Goal: Task Accomplishment & Management: Use online tool/utility

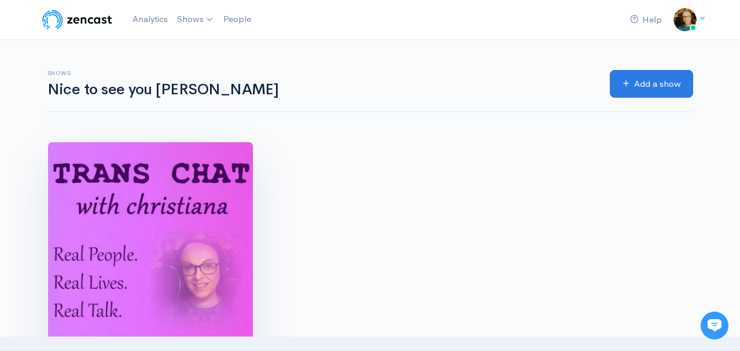
click at [160, 195] on img at bounding box center [150, 244] width 205 height 205
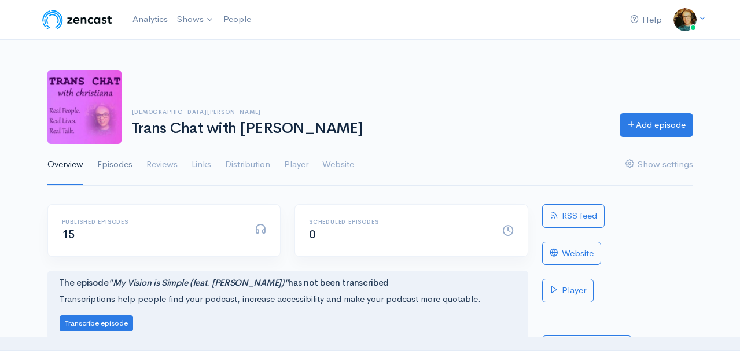
click at [113, 167] on link "Episodes" at bounding box center [114, 165] width 35 height 42
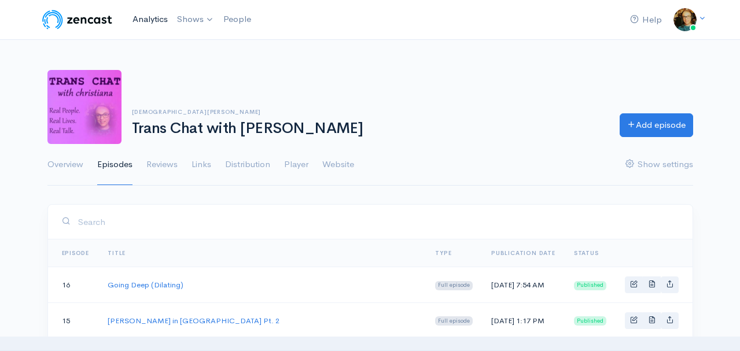
click at [155, 16] on link "Analytics" at bounding box center [150, 19] width 45 height 25
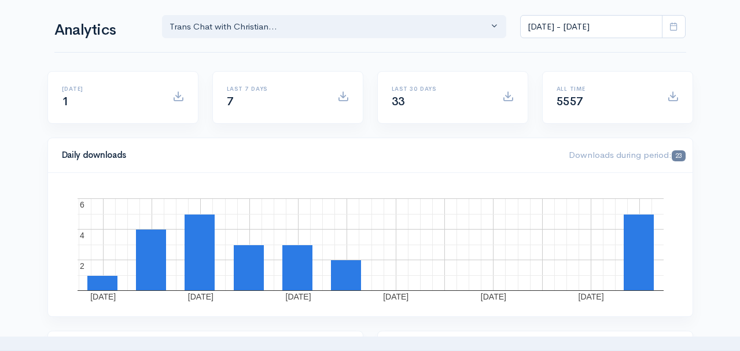
scroll to position [46, 0]
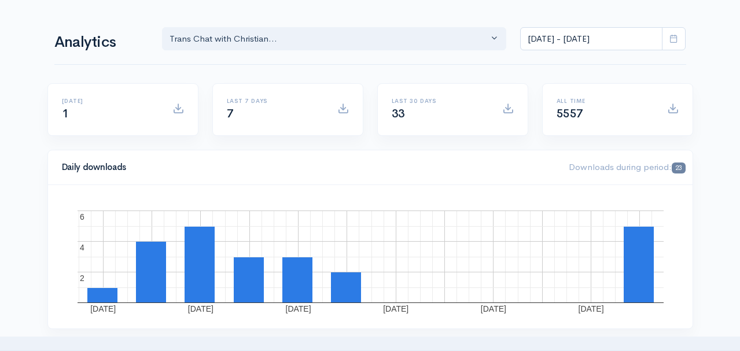
click at [676, 39] on icon at bounding box center [674, 38] width 9 height 9
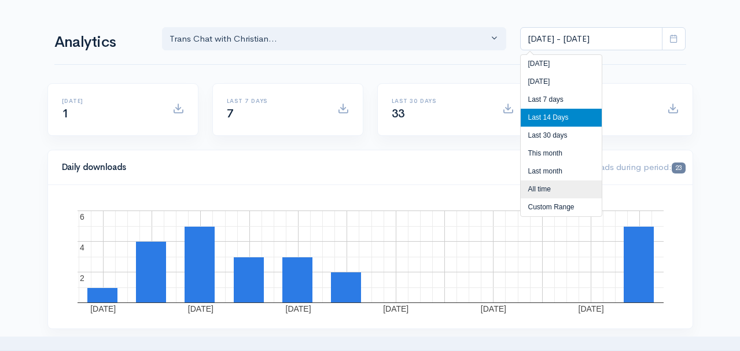
click at [544, 188] on li "All time" at bounding box center [561, 190] width 81 height 18
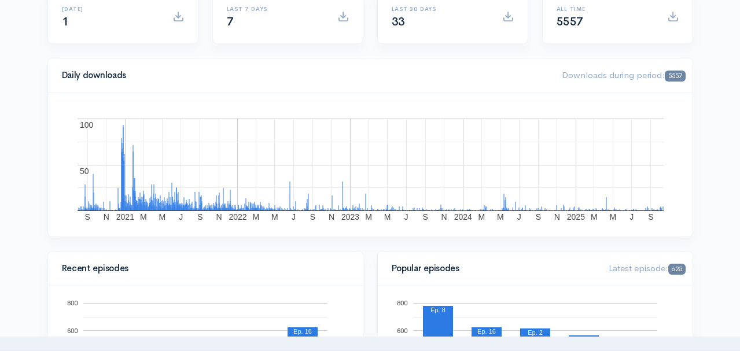
scroll to position [0, 0]
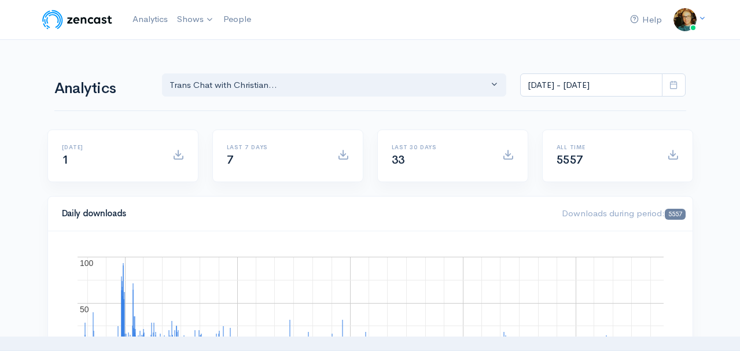
click at [674, 83] on icon at bounding box center [674, 84] width 9 height 9
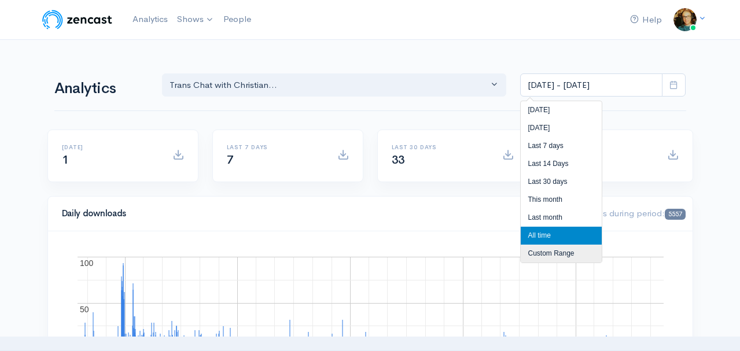
click at [555, 251] on li "Custom Range" at bounding box center [561, 254] width 81 height 18
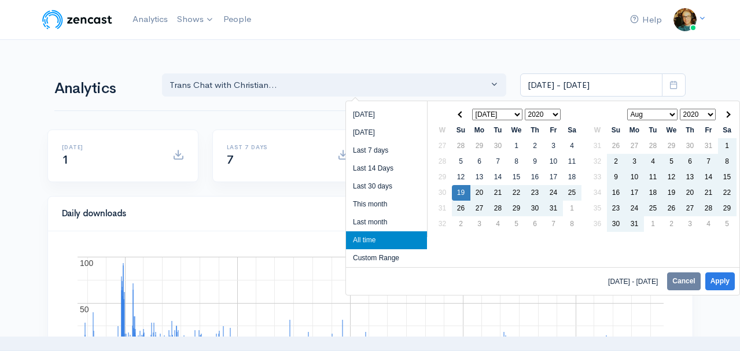
click at [517, 114] on select "Jan Feb Mar Apr May Jun [DATE] Aug Sep Oct Nov Dec" at bounding box center [497, 115] width 51 height 12
click at [518, 113] on select "Jan Feb Mar Apr May Jun [DATE] Aug Sep Oct Nov Dec" at bounding box center [497, 115] width 51 height 12
click at [551, 85] on input "[DATE] - [DATE]" at bounding box center [591, 86] width 142 height 24
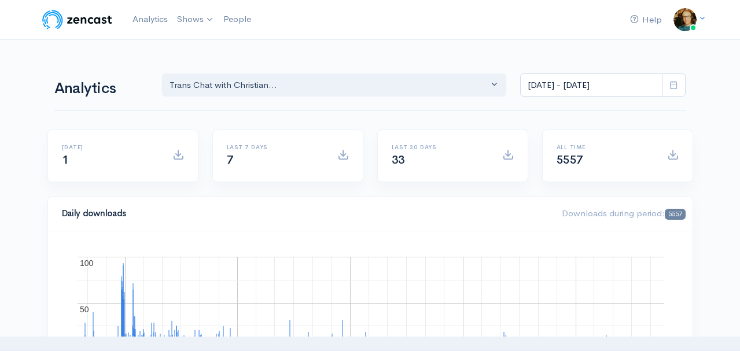
click at [677, 86] on icon at bounding box center [674, 84] width 9 height 9
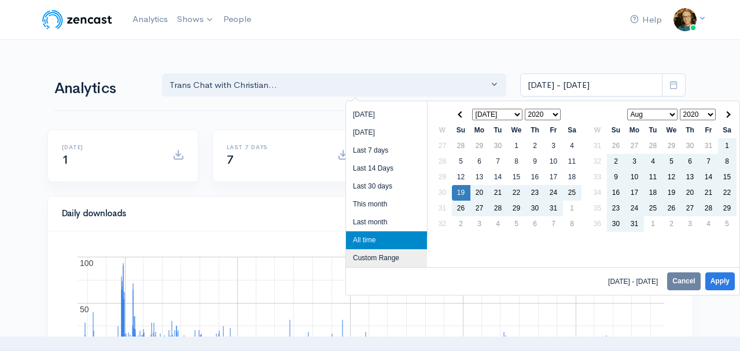
click at [371, 259] on li "Custom Range" at bounding box center [386, 259] width 81 height 18
click at [370, 258] on li "Custom Range" at bounding box center [386, 259] width 81 height 18
click at [391, 256] on li "Custom Range" at bounding box center [386, 259] width 81 height 18
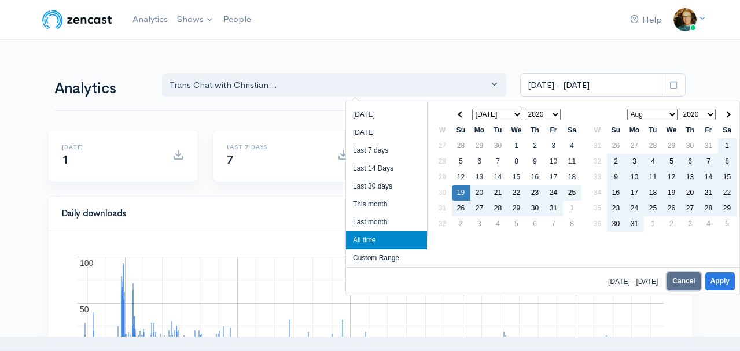
click at [681, 280] on button "Cancel" at bounding box center [684, 282] width 33 height 18
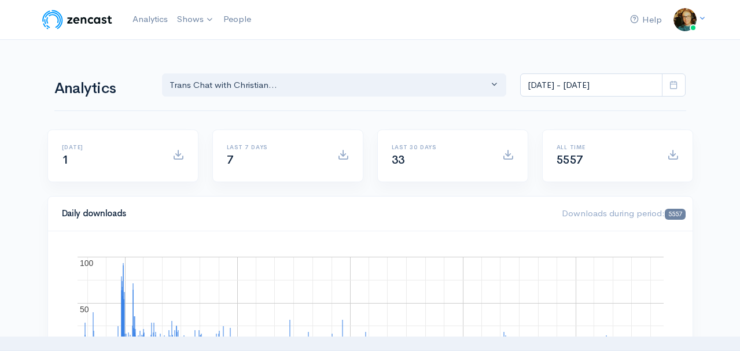
click at [681, 81] on span at bounding box center [674, 86] width 24 height 24
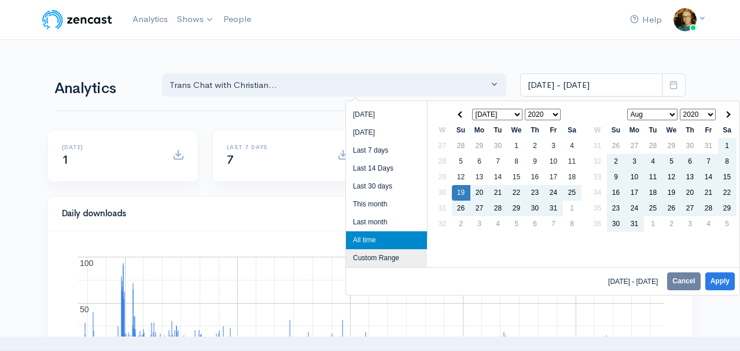
click at [379, 259] on li "Custom Range" at bounding box center [386, 259] width 81 height 18
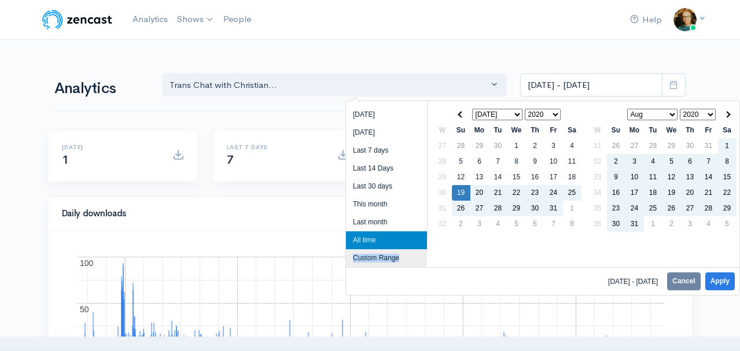
click at [379, 259] on li "Custom Range" at bounding box center [386, 259] width 81 height 18
click at [412, 238] on li "All time" at bounding box center [386, 241] width 81 height 18
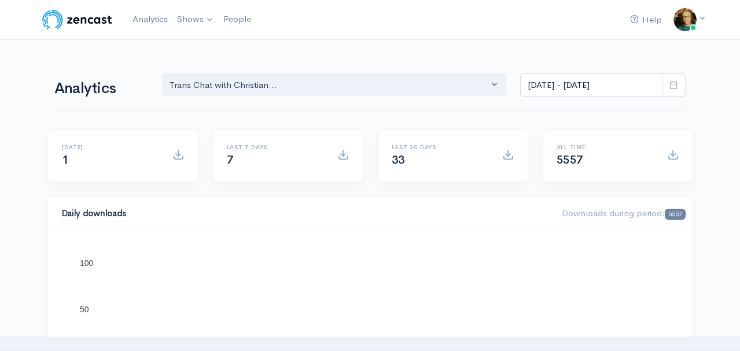
click at [671, 82] on icon at bounding box center [674, 84] width 9 height 9
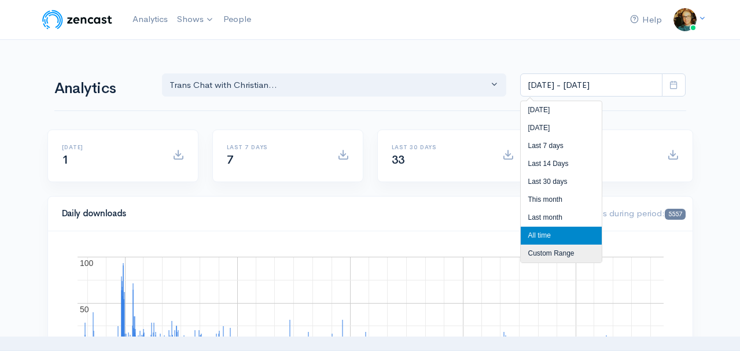
click at [566, 252] on li "Custom Range" at bounding box center [561, 254] width 81 height 18
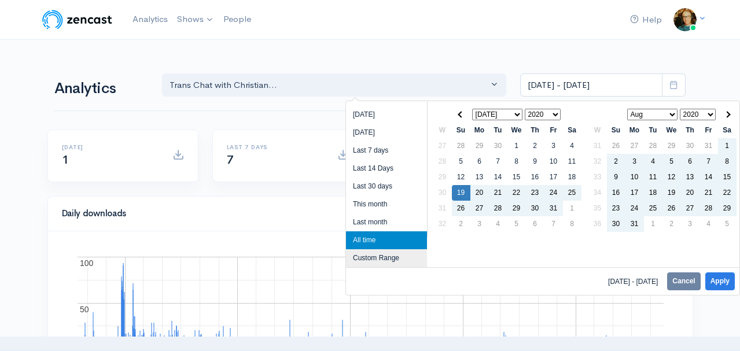
click at [389, 256] on li "Custom Range" at bounding box center [386, 259] width 81 height 18
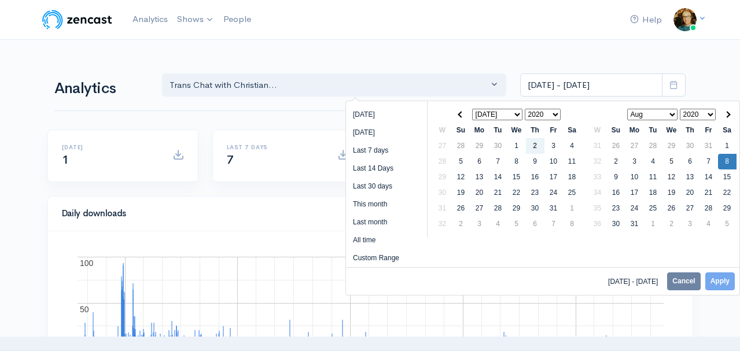
click at [518, 113] on select "Jan Feb Mar Apr May Jun [DATE] Aug Sep Oct Nov Dec" at bounding box center [497, 115] width 51 height 12
click at [370, 239] on li "All time" at bounding box center [386, 241] width 81 height 18
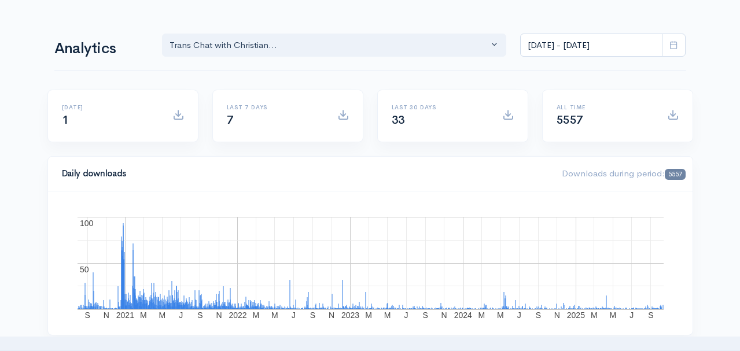
scroll to position [28, 0]
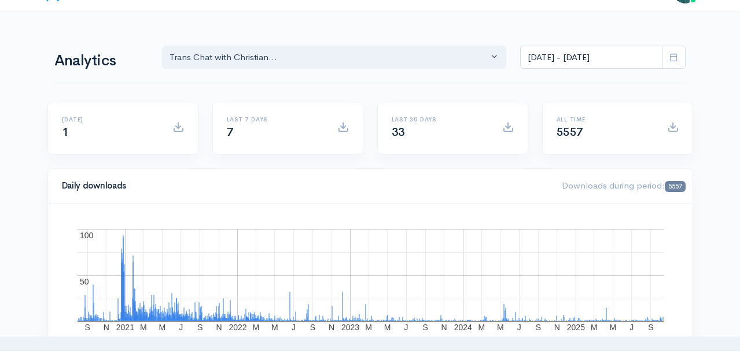
click at [677, 55] on icon at bounding box center [674, 57] width 9 height 9
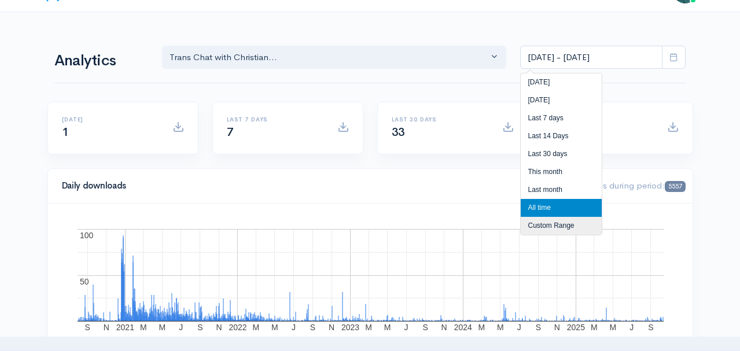
click at [561, 225] on li "Custom Range" at bounding box center [561, 226] width 81 height 18
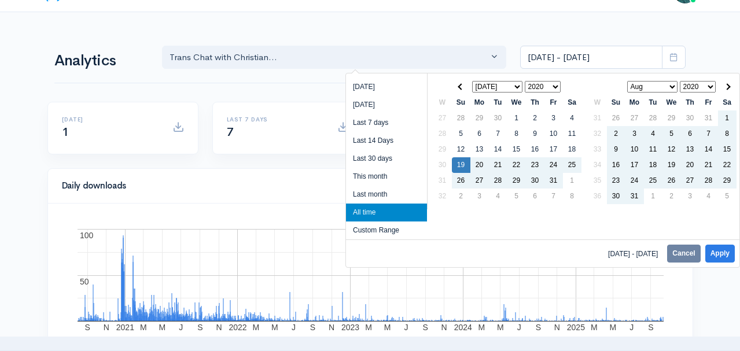
click at [672, 85] on select "Jan Feb Mar Apr May Jun [DATE] Aug Sep Oct Nov Dec" at bounding box center [653, 87] width 51 height 12
click at [712, 87] on select "2020 2021 2022 2023 2024 2025" at bounding box center [698, 87] width 36 height 12
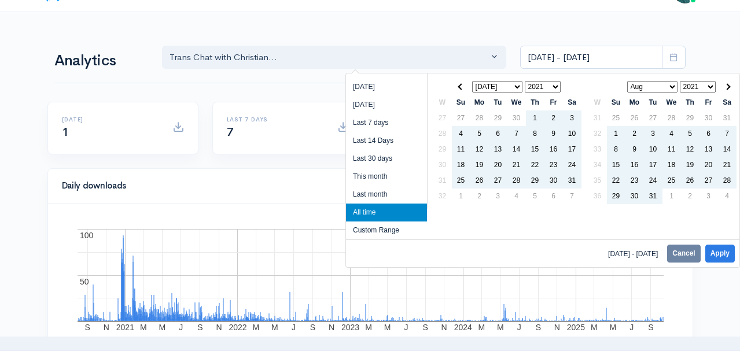
click at [672, 87] on select "Jan Feb Mar Apr May Jun [DATE] Aug Sep Oct Nov Dec" at bounding box center [653, 87] width 51 height 12
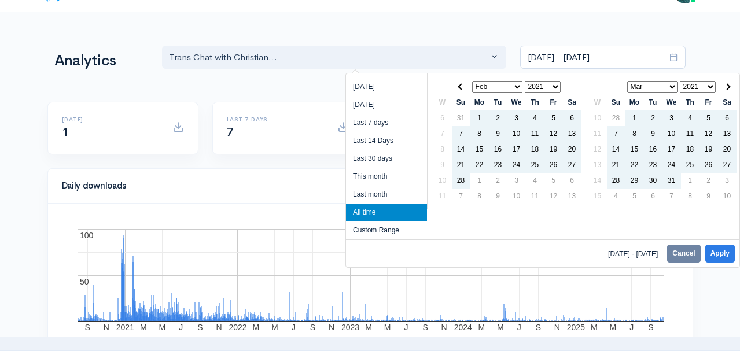
click at [516, 87] on select "Jan Feb Mar Apr May Jun [DATE] Aug Sep Oct Nov Dec" at bounding box center [497, 87] width 51 height 12
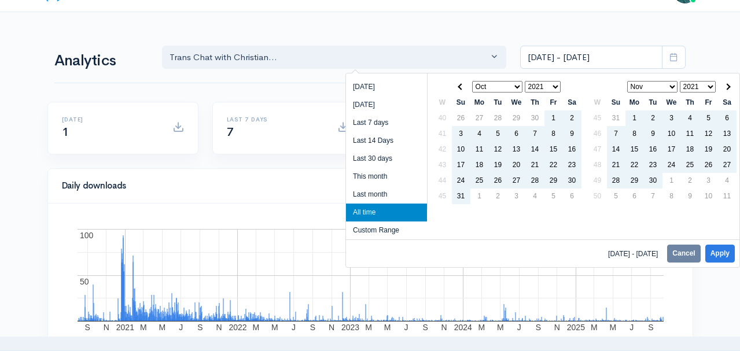
click at [554, 85] on select "2020 2021 2022 2023 2024 2025" at bounding box center [543, 87] width 36 height 12
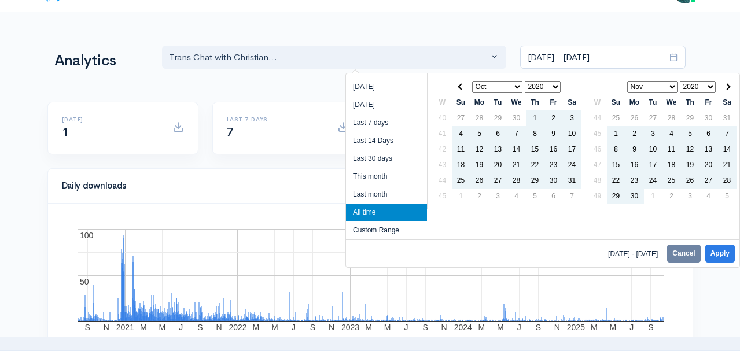
click at [672, 89] on select "Jan Feb Mar Apr May Jun [DATE] Aug Sep Oct Nov Dec" at bounding box center [653, 87] width 51 height 12
click at [706, 84] on select "2020 2021 2022 2023 2024 2025" at bounding box center [698, 87] width 36 height 12
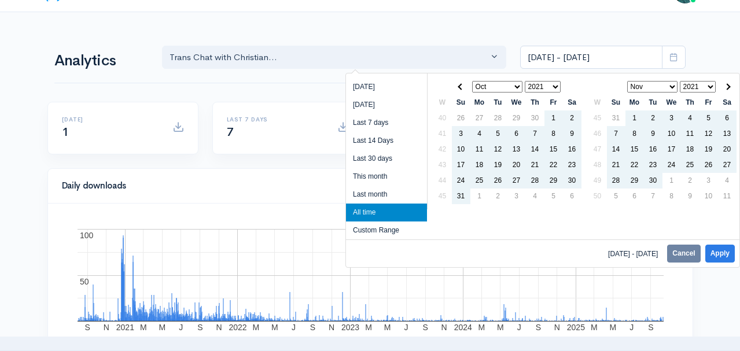
click at [671, 87] on select "Jan Feb Mar Apr May Jun [DATE] Aug Sep Oct Nov Dec" at bounding box center [653, 87] width 51 height 12
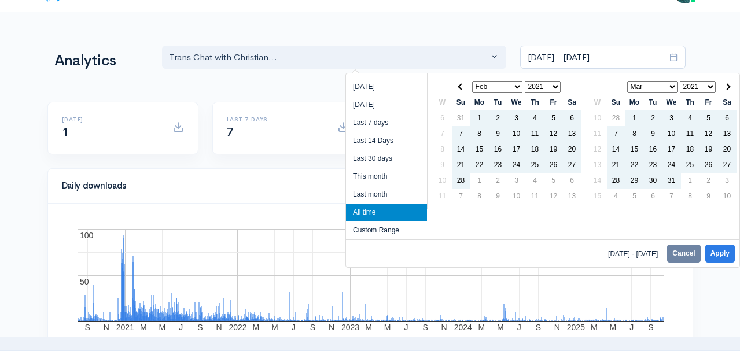
click at [518, 88] on select "Jan Feb Mar Apr May Jun [DATE] Aug Sep Oct Nov Dec" at bounding box center [497, 87] width 51 height 12
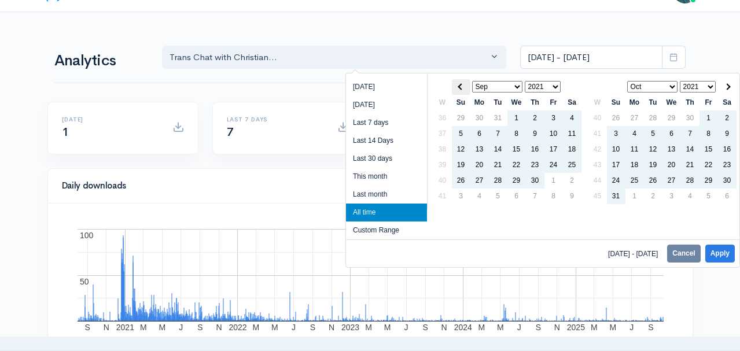
click at [459, 85] on th at bounding box center [461, 87] width 19 height 16
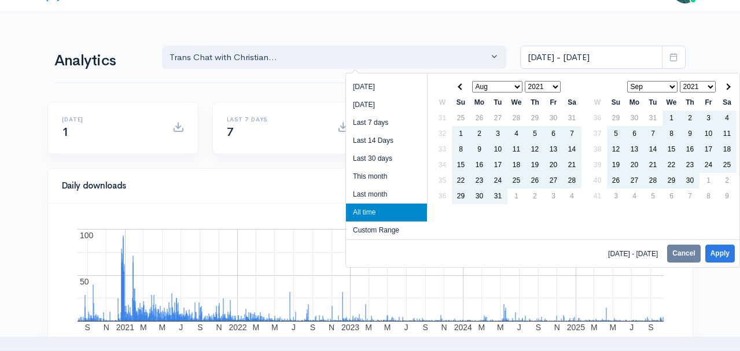
click at [459, 85] on th at bounding box center [461, 87] width 19 height 16
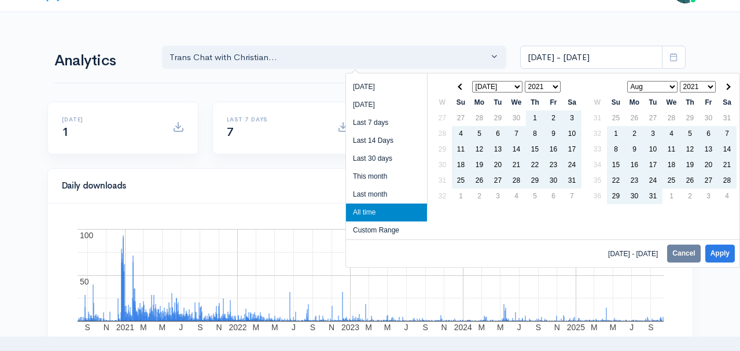
click at [459, 85] on th at bounding box center [461, 87] width 19 height 16
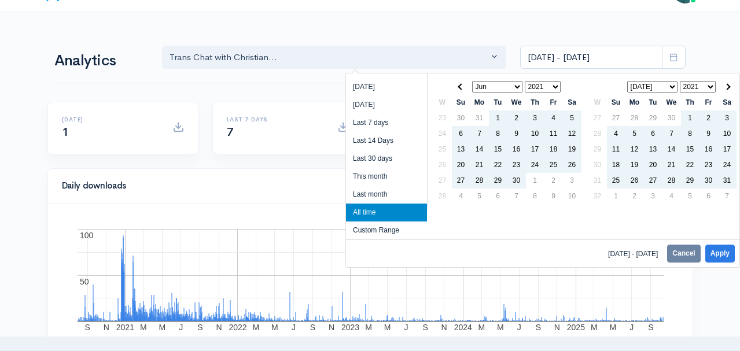
click at [459, 85] on th at bounding box center [461, 87] width 19 height 16
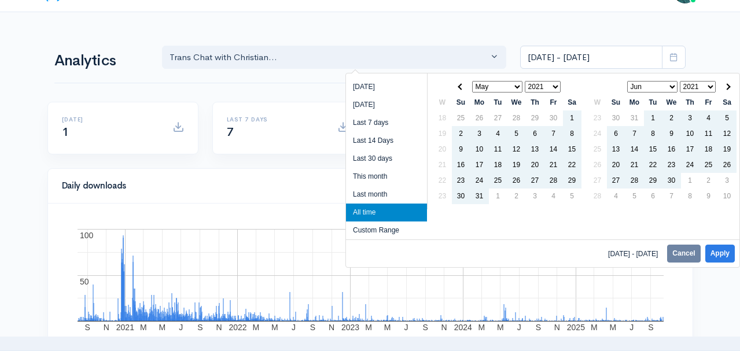
click at [459, 85] on th at bounding box center [461, 87] width 19 height 16
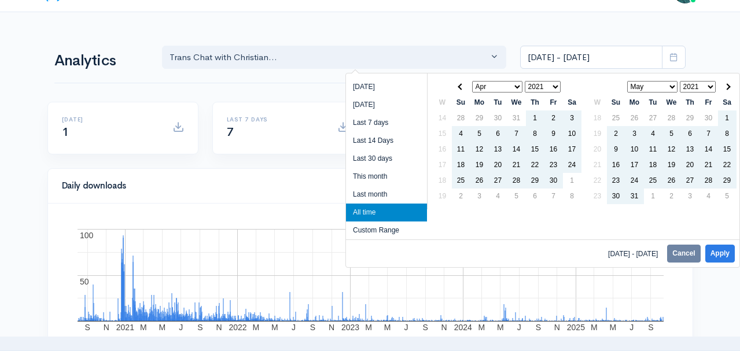
click at [459, 85] on th at bounding box center [461, 87] width 19 height 16
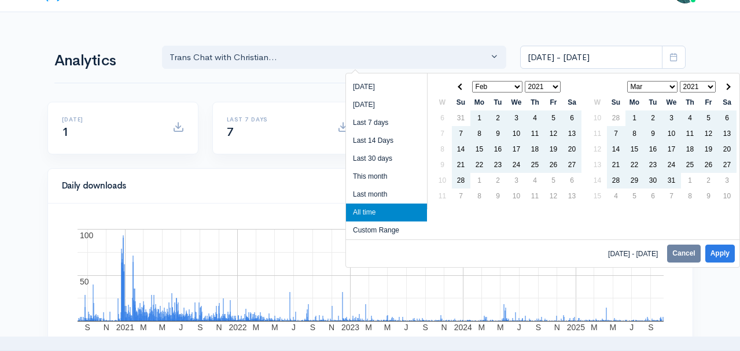
click at [459, 85] on th at bounding box center [461, 87] width 19 height 16
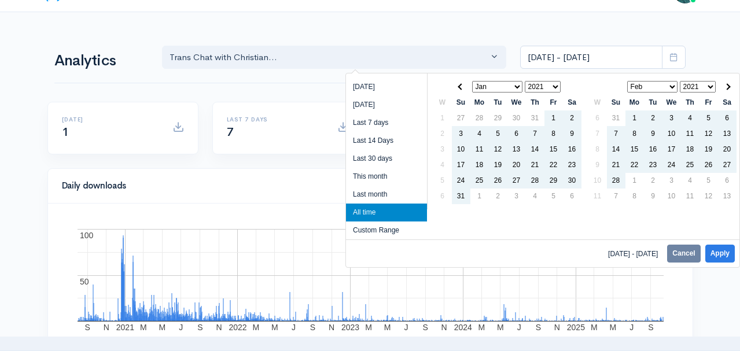
click at [459, 85] on th at bounding box center [461, 87] width 19 height 16
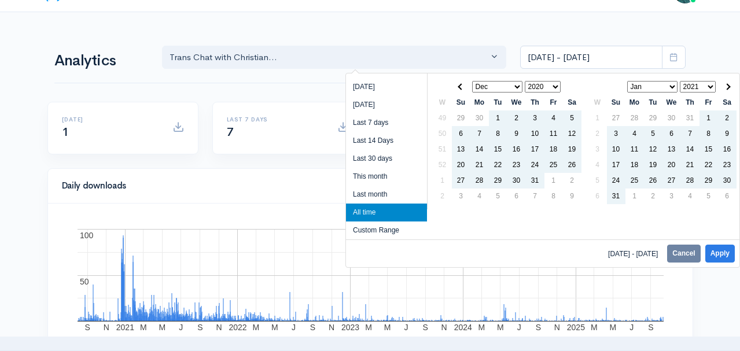
click at [459, 85] on th at bounding box center [461, 87] width 19 height 16
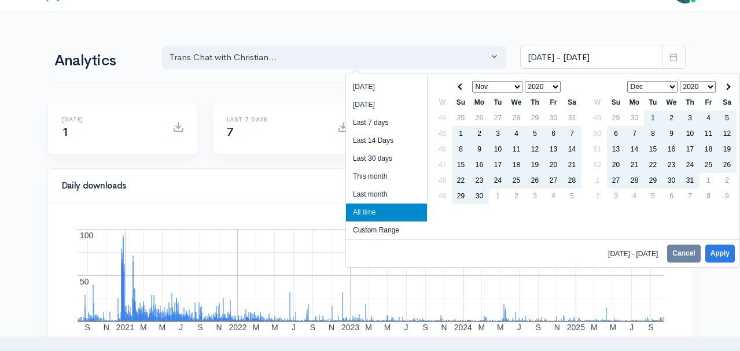
click at [459, 85] on th at bounding box center [461, 87] width 19 height 16
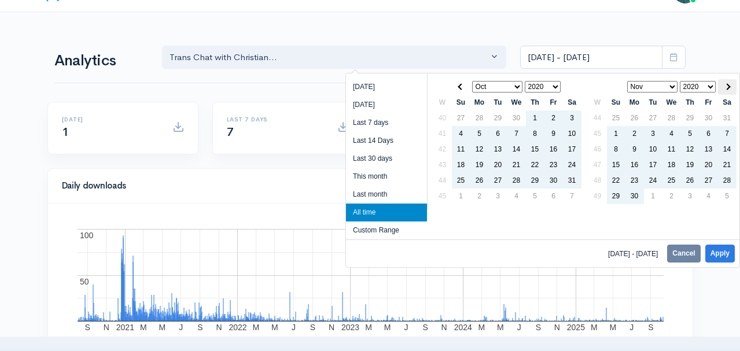
click at [728, 87] on span at bounding box center [727, 86] width 6 height 6
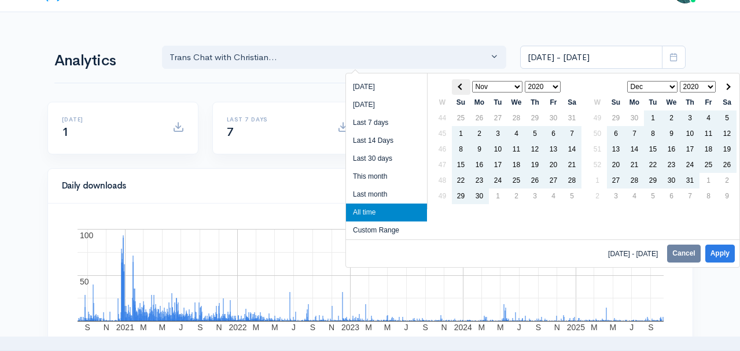
click at [459, 86] on span at bounding box center [461, 86] width 6 height 6
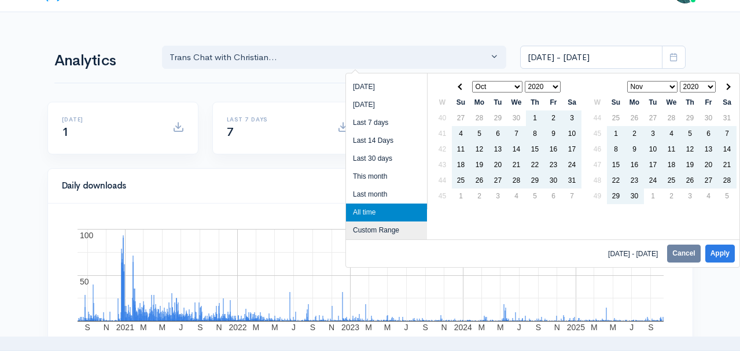
click at [387, 228] on li "Custom Range" at bounding box center [386, 231] width 81 height 18
click at [362, 231] on li "Custom Range" at bounding box center [386, 231] width 81 height 18
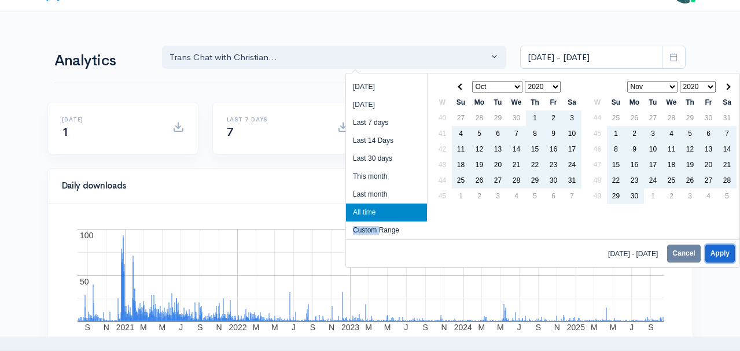
click at [724, 254] on button "Apply" at bounding box center [721, 254] width 30 height 18
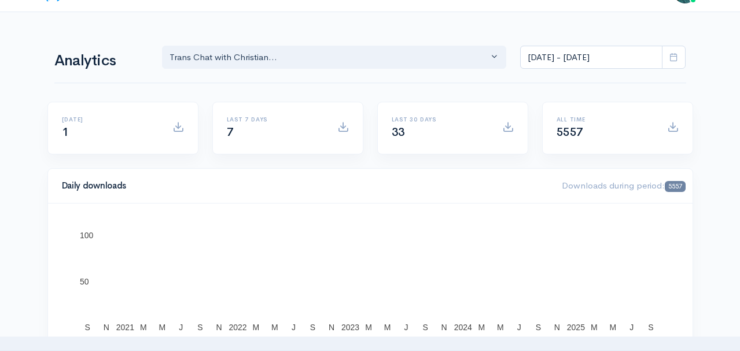
click at [673, 56] on icon at bounding box center [674, 57] width 9 height 9
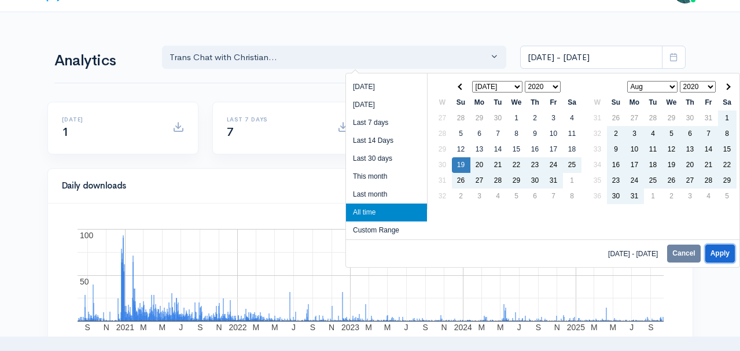
click at [720, 252] on button "Apply" at bounding box center [721, 254] width 30 height 18
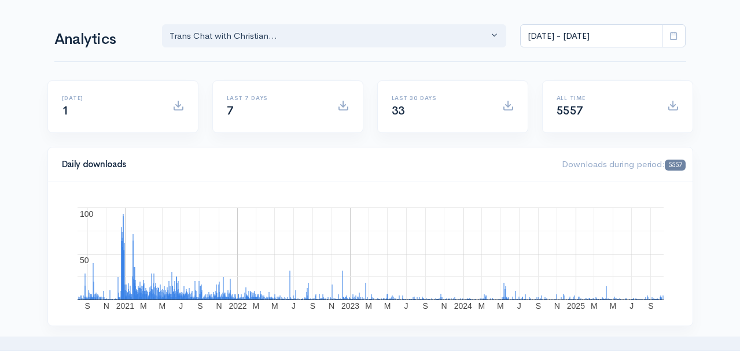
scroll to position [34, 0]
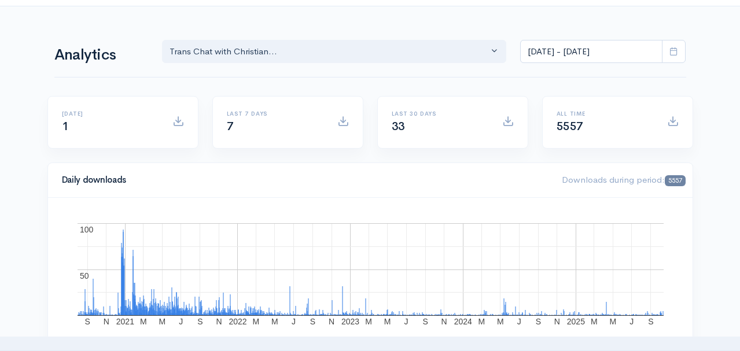
click at [674, 49] on icon at bounding box center [674, 51] width 9 height 9
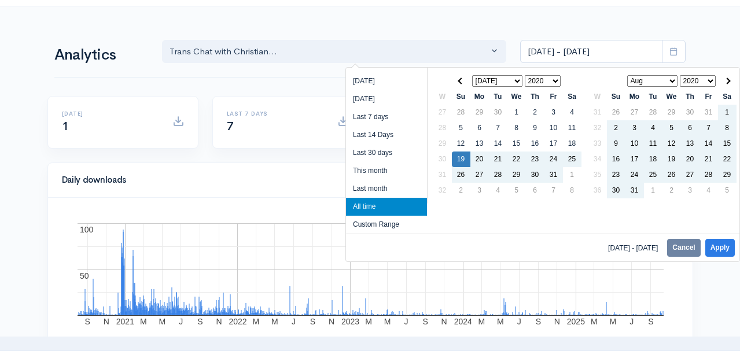
click at [554, 80] on select "2020 2021 2022 2023 2024 2025" at bounding box center [543, 81] width 36 height 12
click at [518, 82] on select "Jan Feb Mar Apr May Jun [DATE] Aug Sep Oct Nov Dec" at bounding box center [497, 81] width 51 height 12
click at [558, 80] on select "2020 2021 2022 2023 2024 2025" at bounding box center [543, 81] width 36 height 12
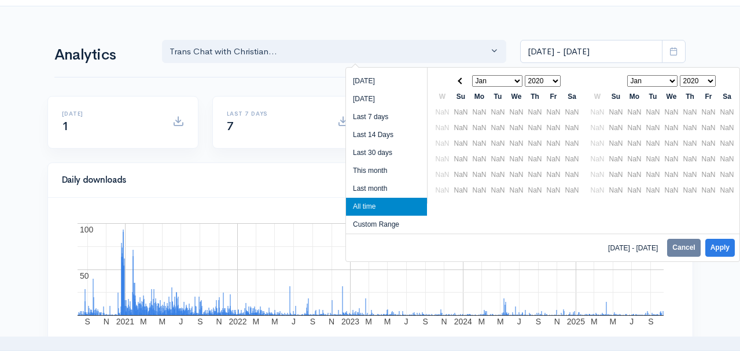
click at [559, 79] on select "2020 2021 2022 2023 2024 2025" at bounding box center [543, 81] width 36 height 12
click at [554, 78] on select "2020 2021 2022 2023 2024 2025" at bounding box center [543, 81] width 36 height 12
click at [710, 80] on select "2020 2021 2022 2023 2024 2025" at bounding box center [698, 81] width 36 height 12
click at [382, 86] on li "[DATE]" at bounding box center [386, 81] width 81 height 18
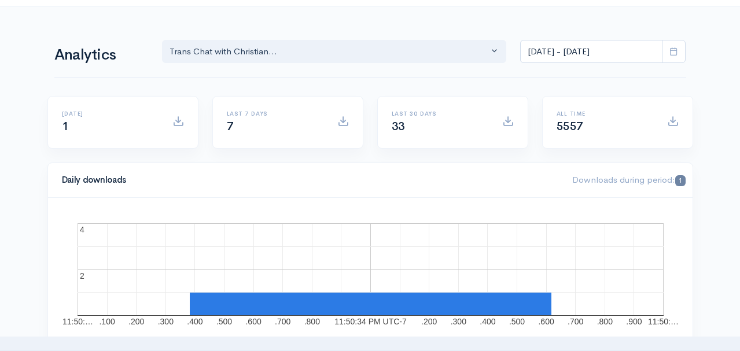
click at [670, 54] on icon at bounding box center [674, 51] width 9 height 9
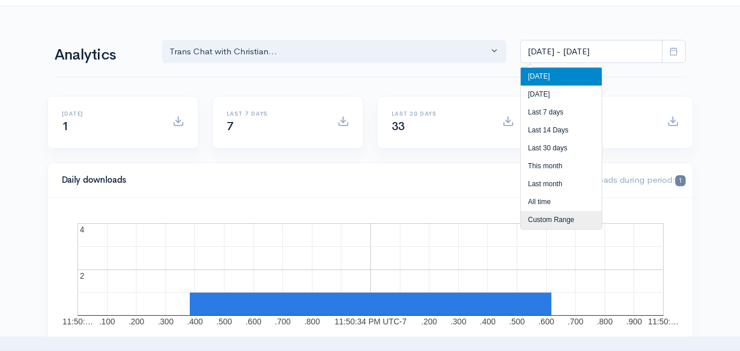
click at [553, 218] on li "Custom Range" at bounding box center [561, 220] width 81 height 18
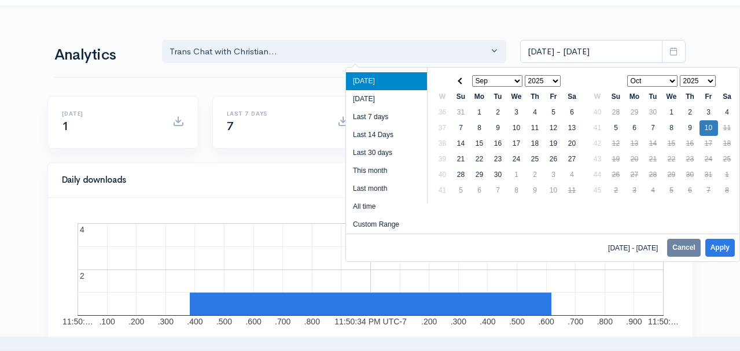
click at [512, 79] on select "Jan Feb Mar Apr May Jun [DATE] Aug Sep Oct Nov Dec" at bounding box center [497, 81] width 51 height 12
click at [559, 81] on select "2020 2021 2022 2023 2024 2025" at bounding box center [543, 81] width 36 height 12
click at [555, 78] on select "2020 2021 2022 2023 2024 2025" at bounding box center [543, 81] width 36 height 12
click at [516, 79] on select "Jan Feb Mar Apr May Jun [DATE] Aug Sep Oct Nov Dec" at bounding box center [497, 81] width 51 height 12
click at [557, 79] on select "2020 2021 2022 2023 2024 2025" at bounding box center [543, 81] width 36 height 12
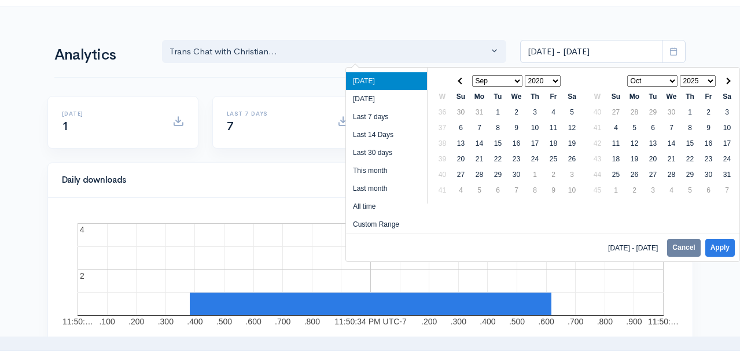
click at [557, 79] on select "2020 2021 2022 2023 2024 2025" at bounding box center [543, 81] width 36 height 12
click at [710, 76] on select "2025" at bounding box center [698, 81] width 36 height 12
click at [674, 82] on select "Jan Feb Mar Apr May Jun [DATE] Aug Sep Oct Nov Dec" at bounding box center [653, 81] width 51 height 12
click at [711, 79] on select "2025" at bounding box center [698, 81] width 36 height 12
click at [375, 204] on li "All time" at bounding box center [386, 207] width 81 height 18
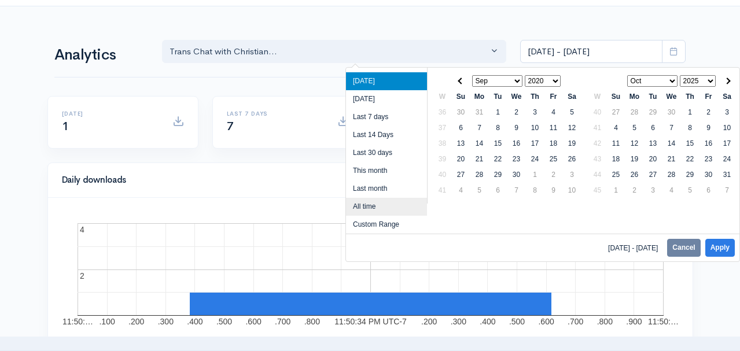
type input "[DATE] - [DATE]"
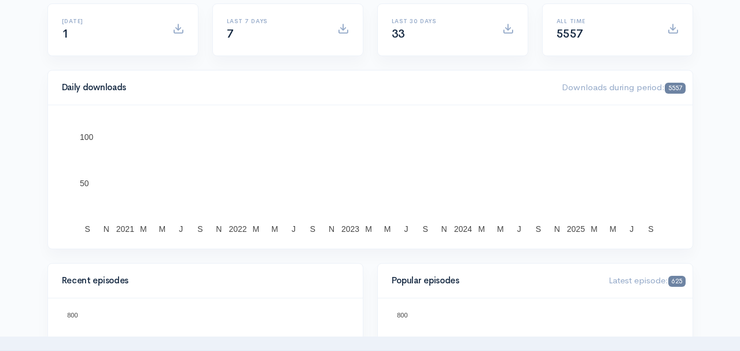
scroll to position [138, 0]
